Goal: Information Seeking & Learning: Learn about a topic

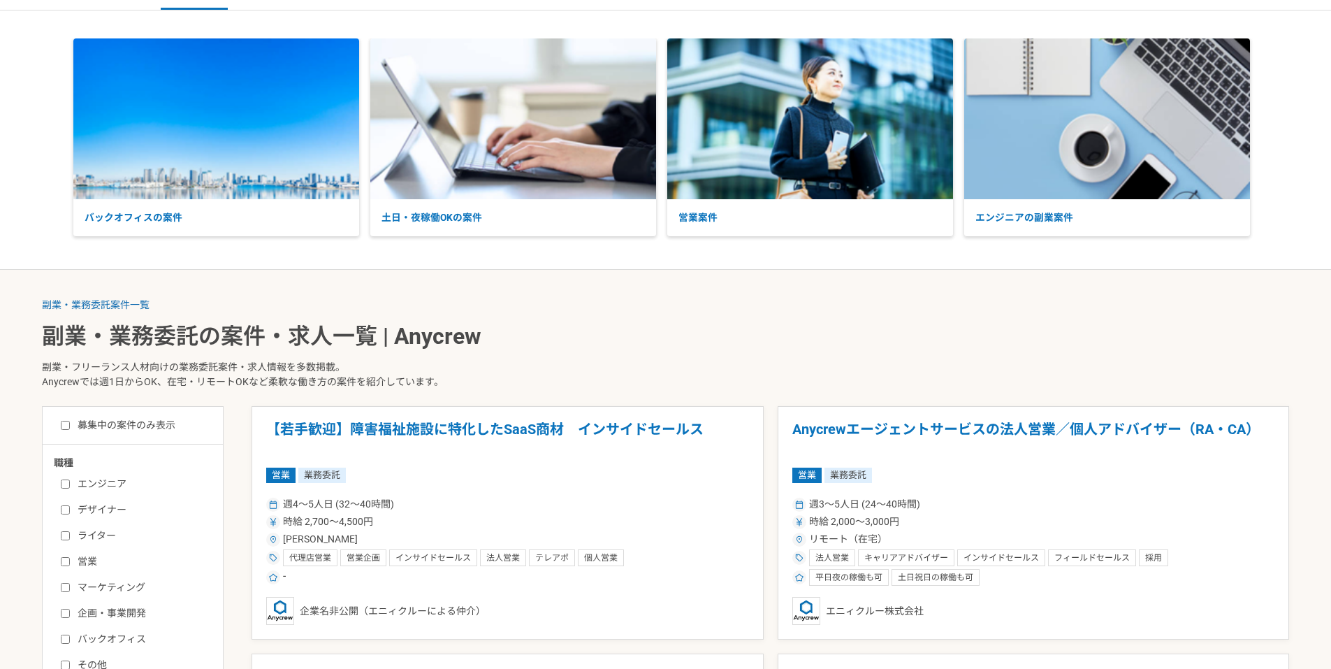
scroll to position [140, 0]
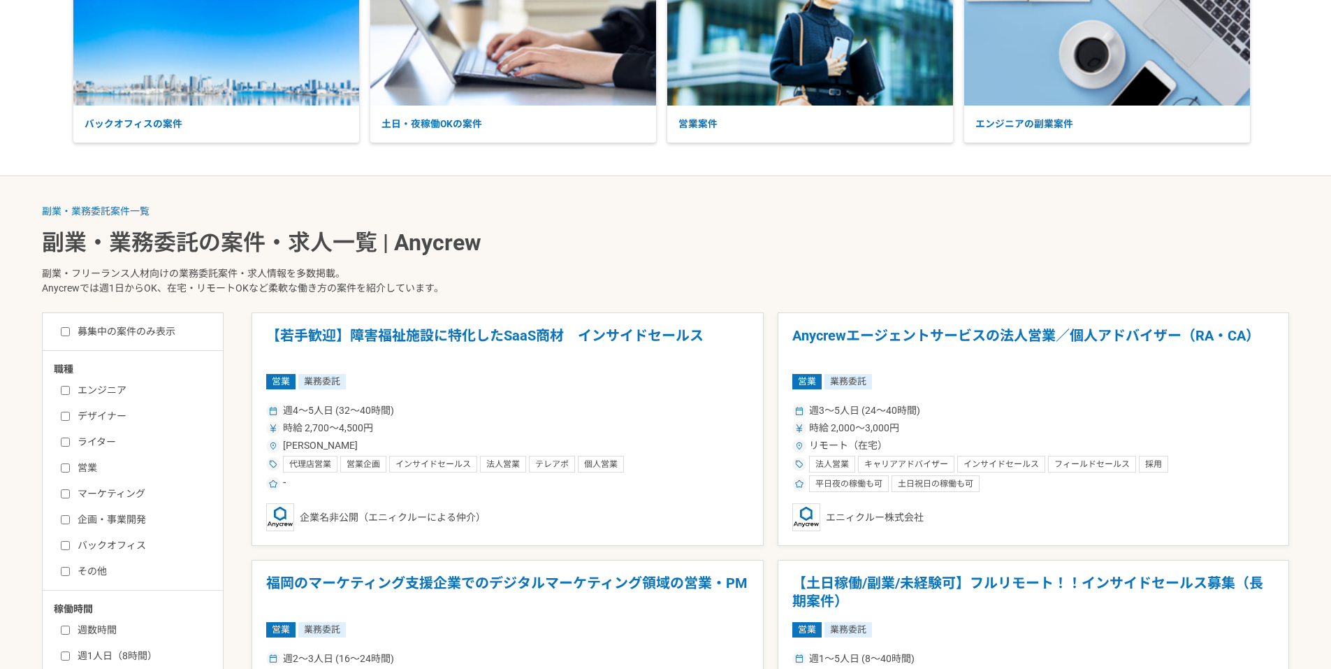
click at [65, 468] on input "営業" at bounding box center [65, 467] width 9 height 9
checkbox input "true"
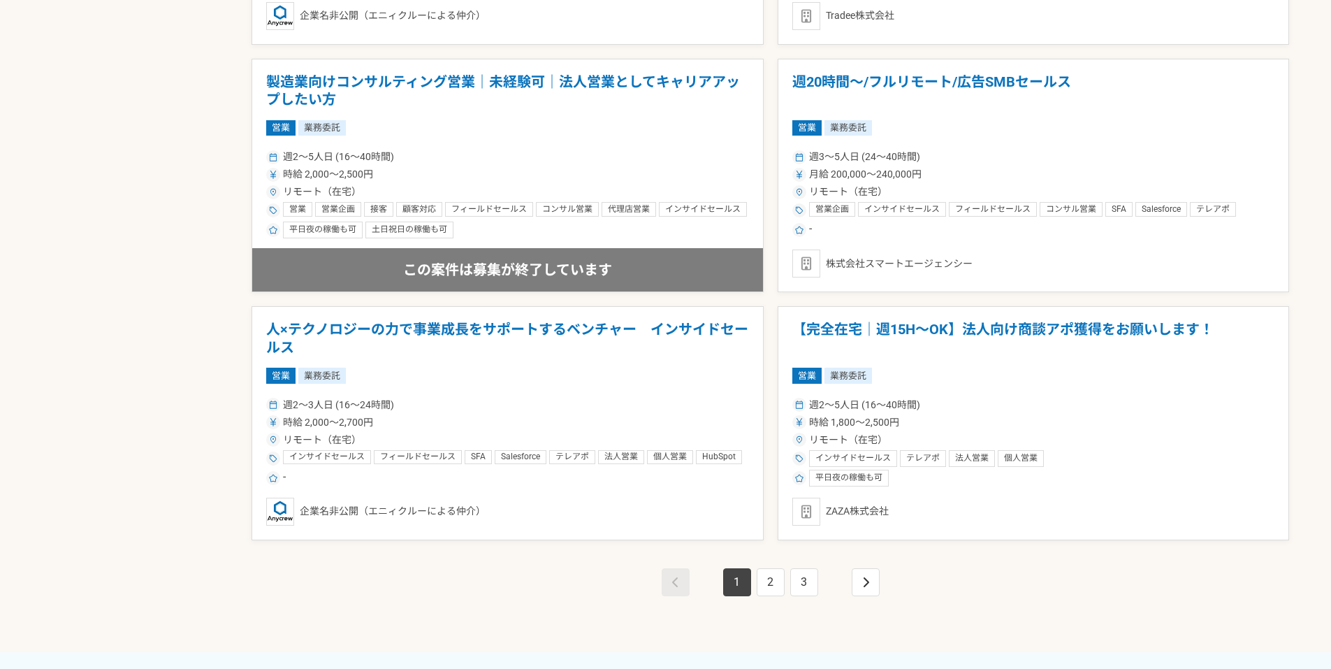
scroll to position [2445, 0]
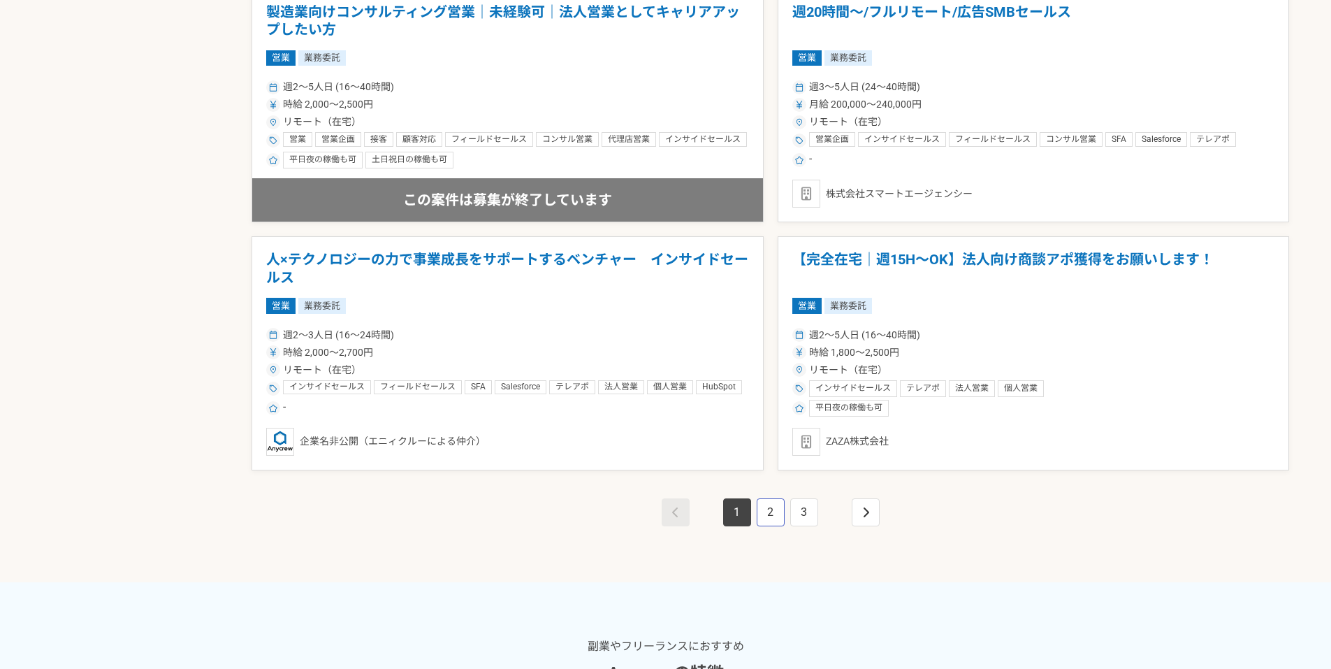
click at [766, 506] on link "2" at bounding box center [771, 512] width 28 height 28
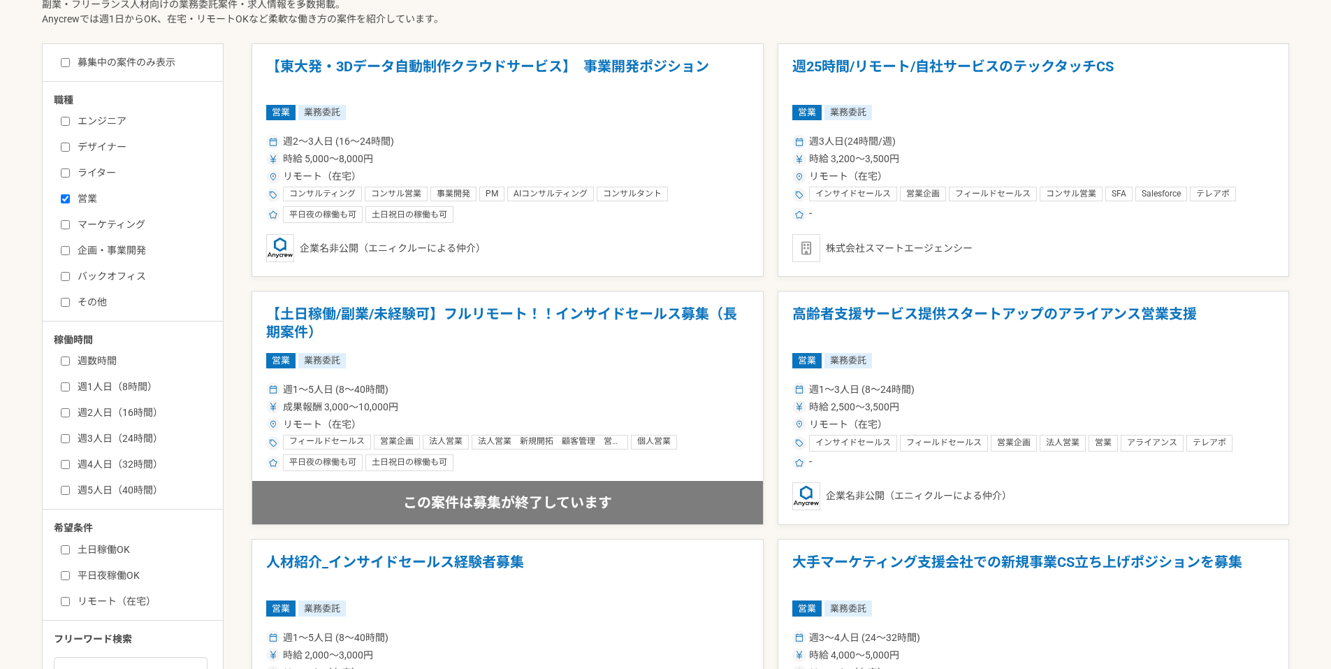
scroll to position [416, 0]
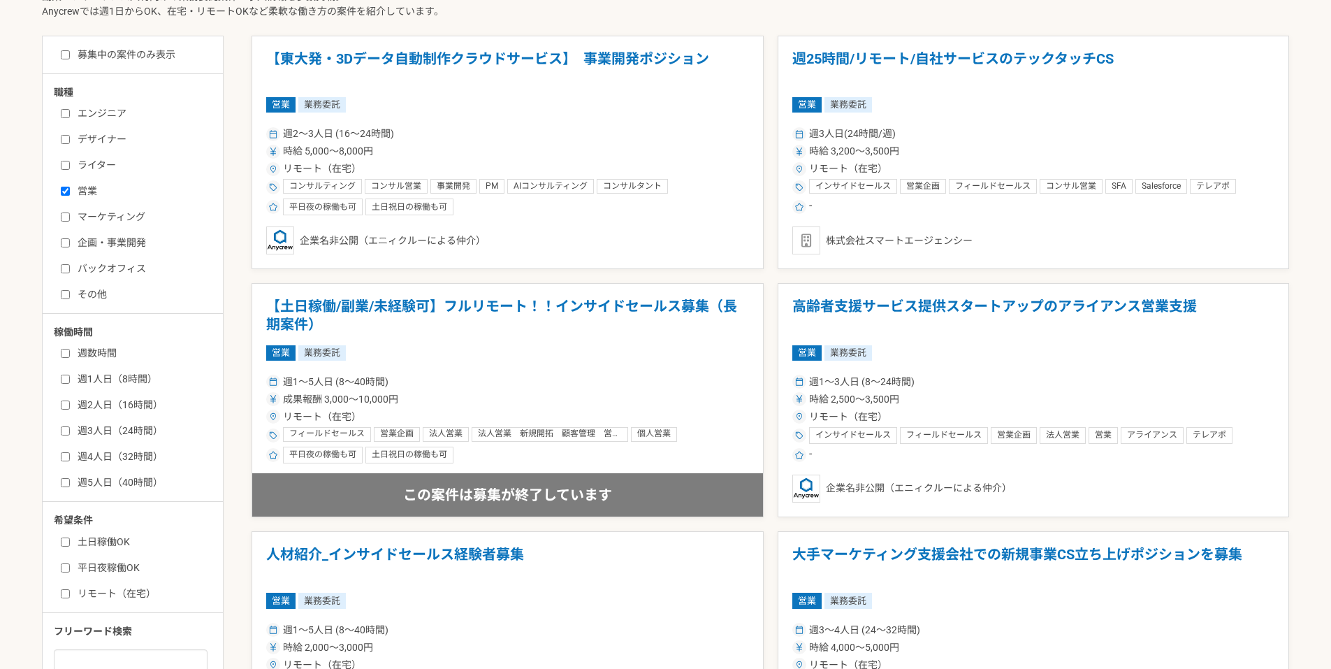
click at [64, 354] on input "週数時間" at bounding box center [65, 353] width 9 height 9
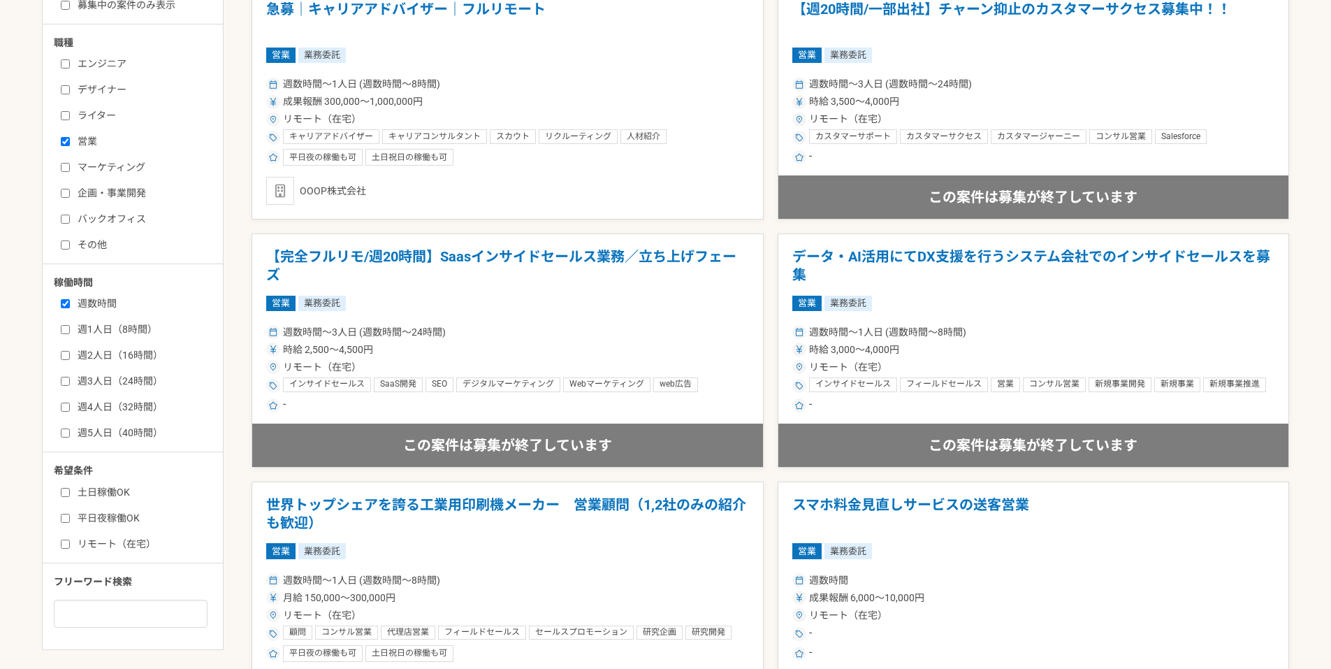
scroll to position [489, 0]
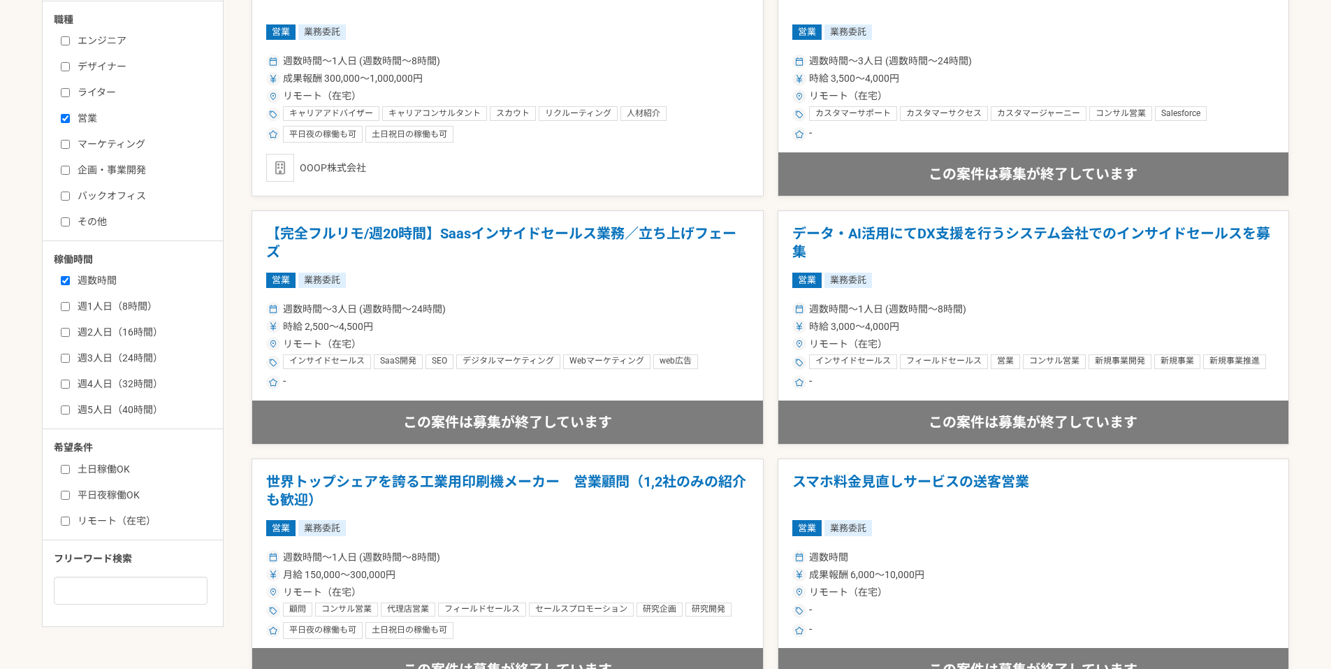
click at [65, 279] on input "週数時間" at bounding box center [65, 280] width 9 height 9
checkbox input "false"
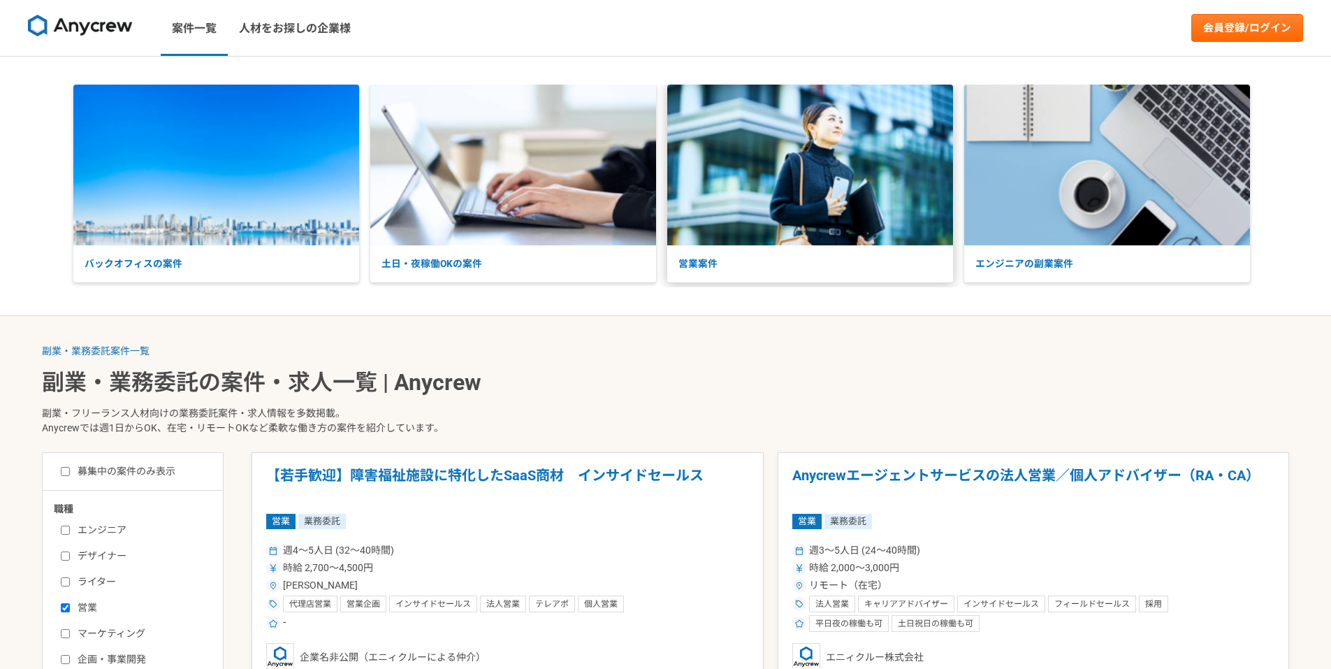
click at [794, 190] on img at bounding box center [810, 165] width 286 height 161
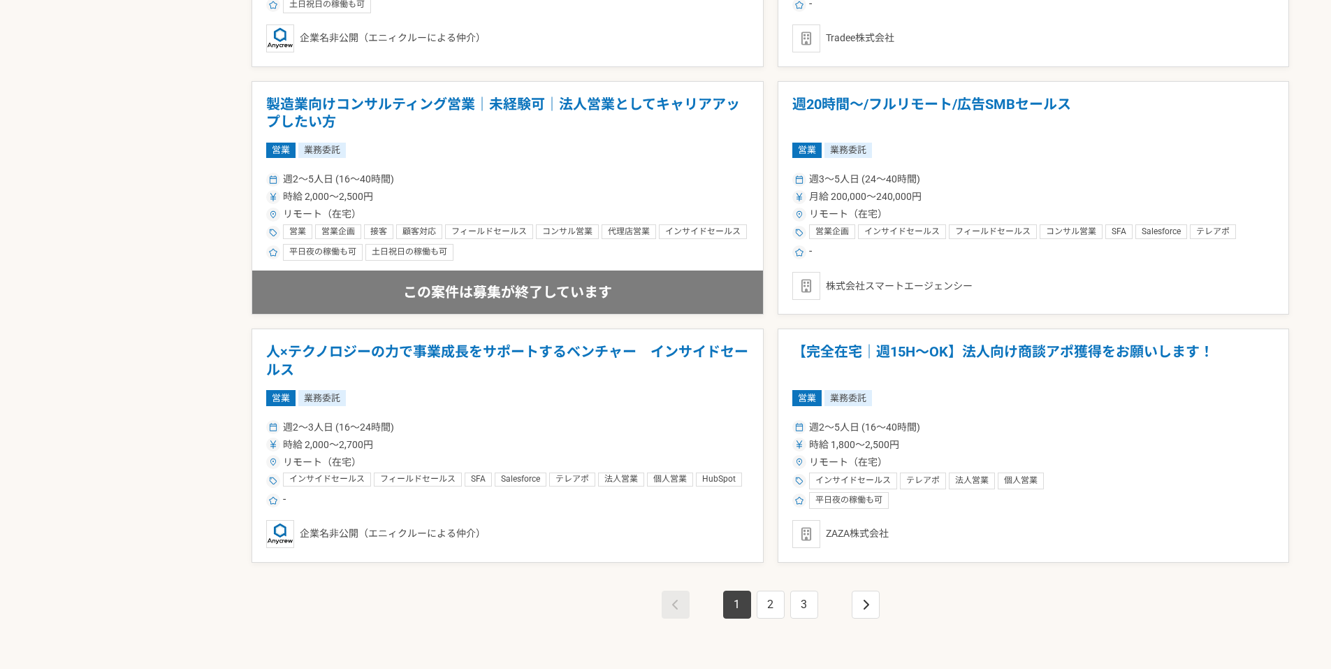
scroll to position [2375, 0]
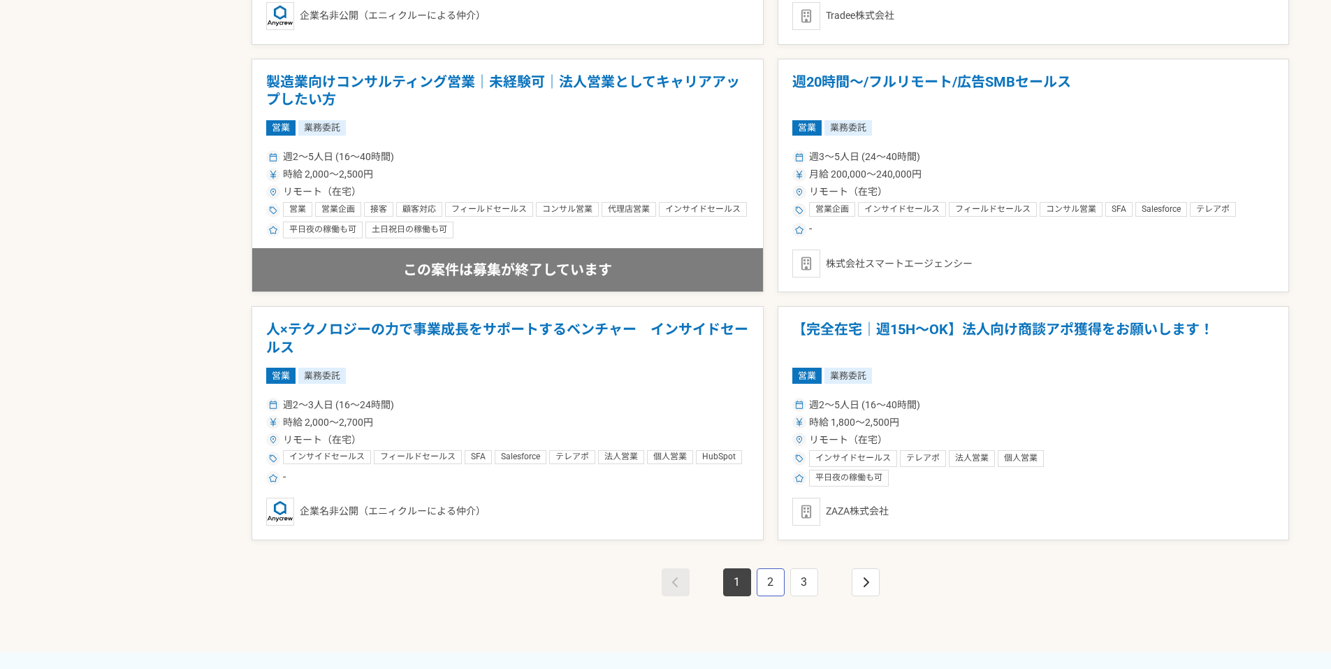
click at [776, 584] on link "2" at bounding box center [771, 582] width 28 height 28
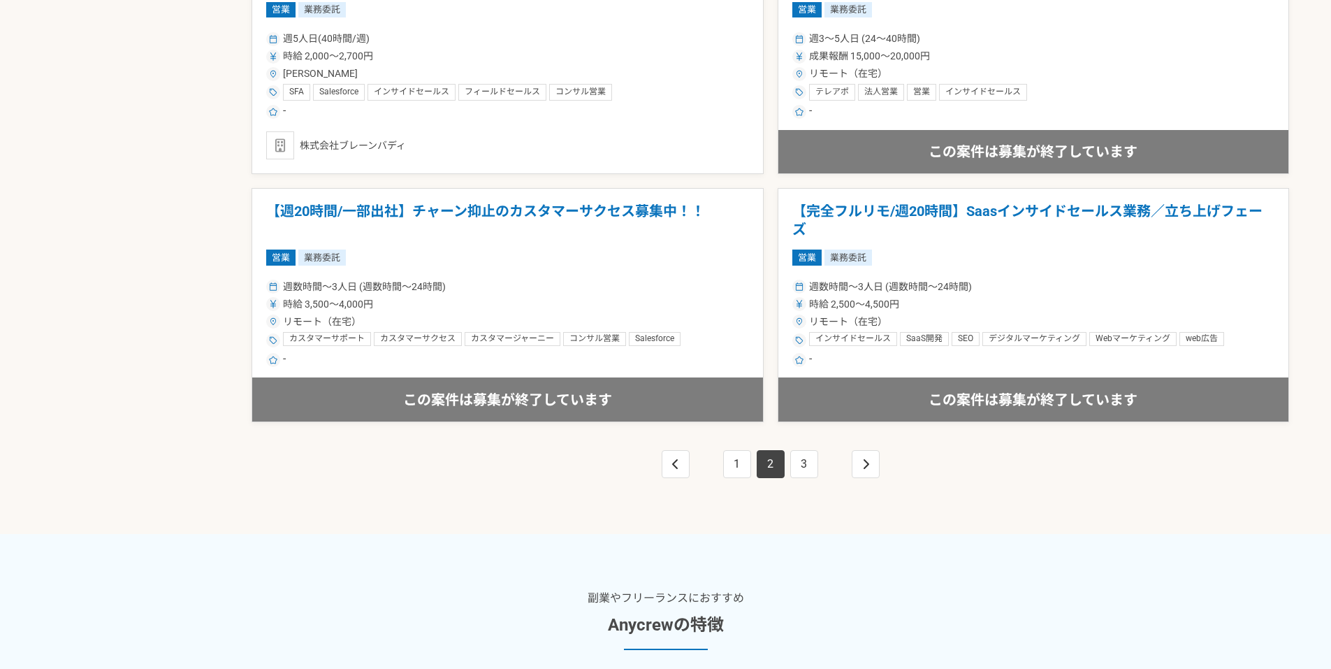
scroll to position [2515, 0]
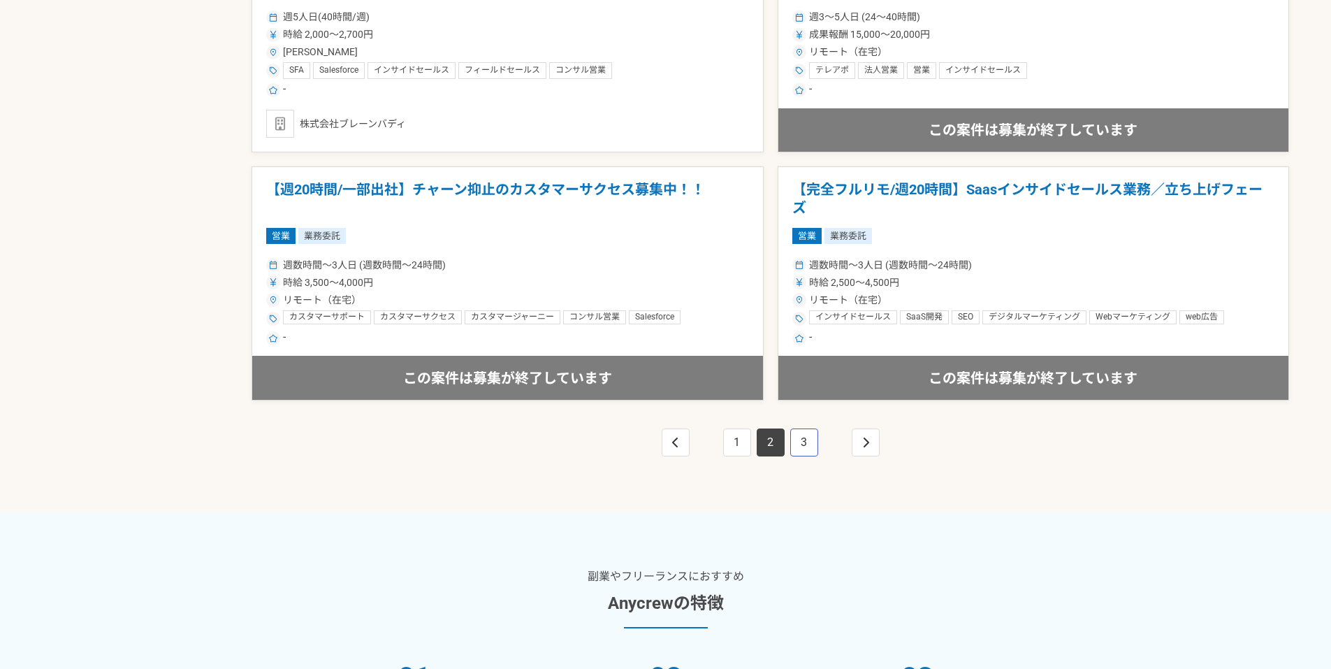
click at [811, 441] on link "3" at bounding box center [804, 442] width 28 height 28
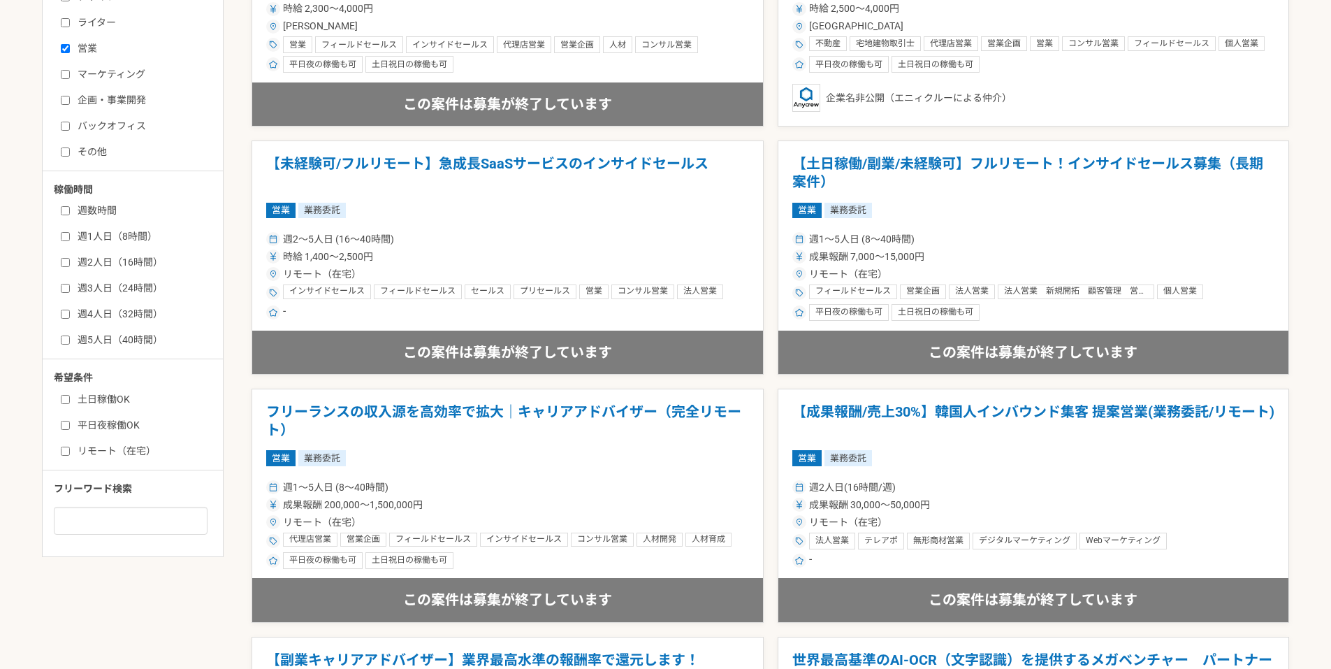
scroll to position [629, 0]
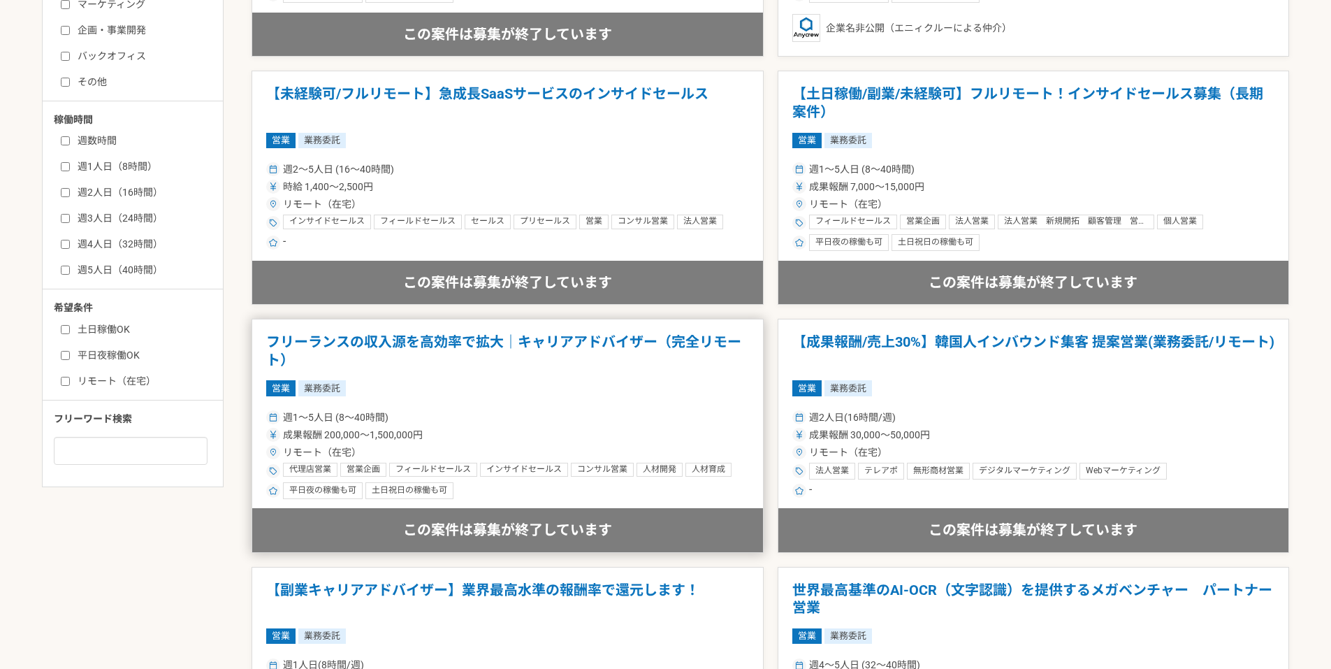
click at [435, 346] on h1 "フリーランスの収入源を高効率で拡大｜キャリアアドバイザー（完全リモート）" at bounding box center [507, 351] width 483 height 36
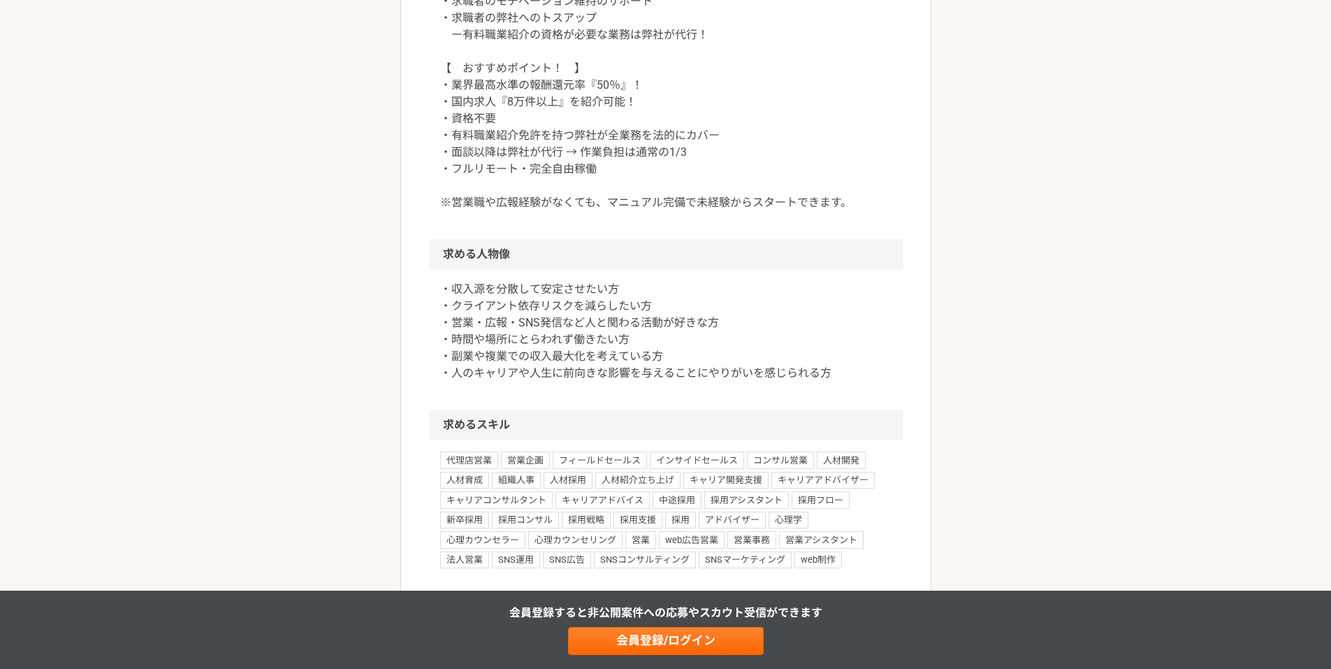
scroll to position [838, 0]
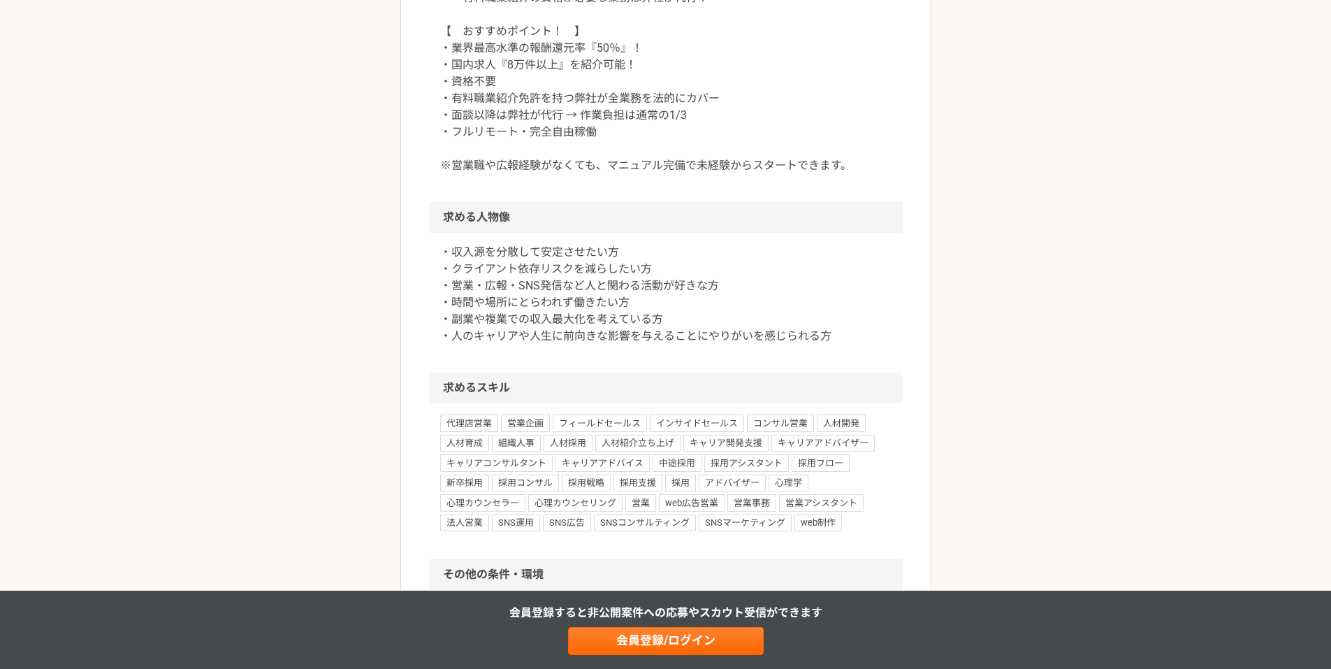
drag, startPoint x: 691, startPoint y: 272, endPoint x: 654, endPoint y: 235, distance: 51.9
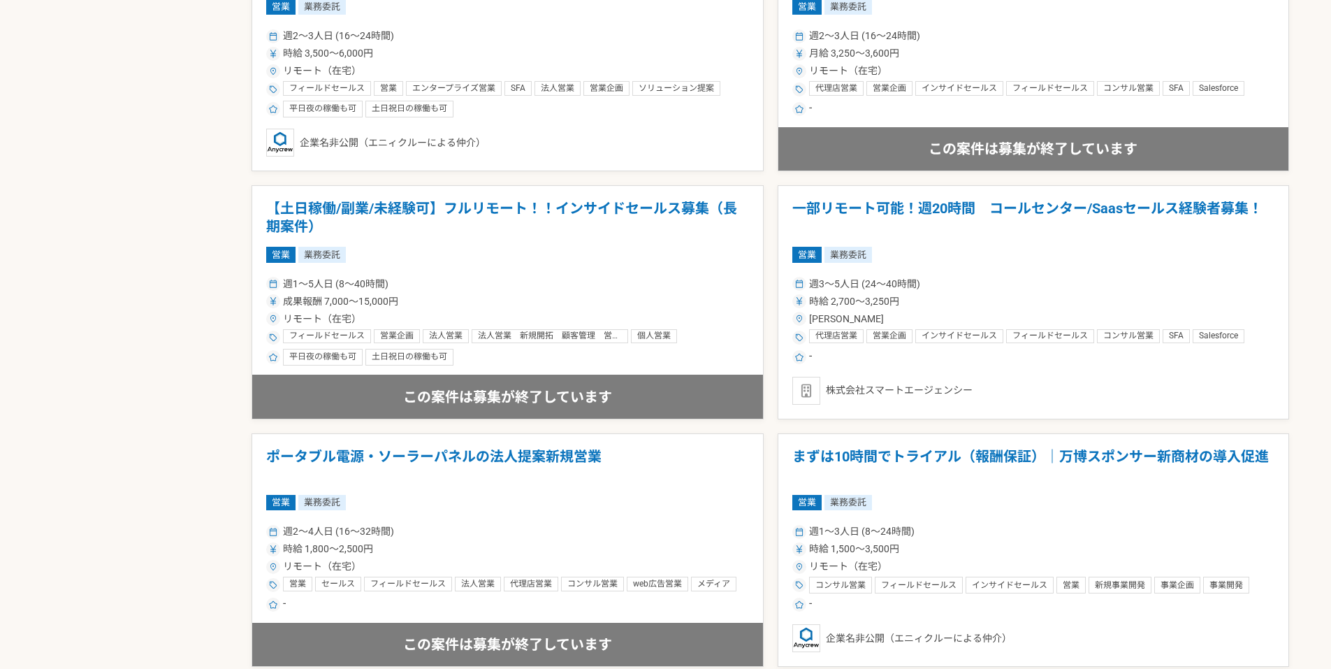
scroll to position [3141, 0]
